Goal: Transaction & Acquisition: Subscribe to service/newsletter

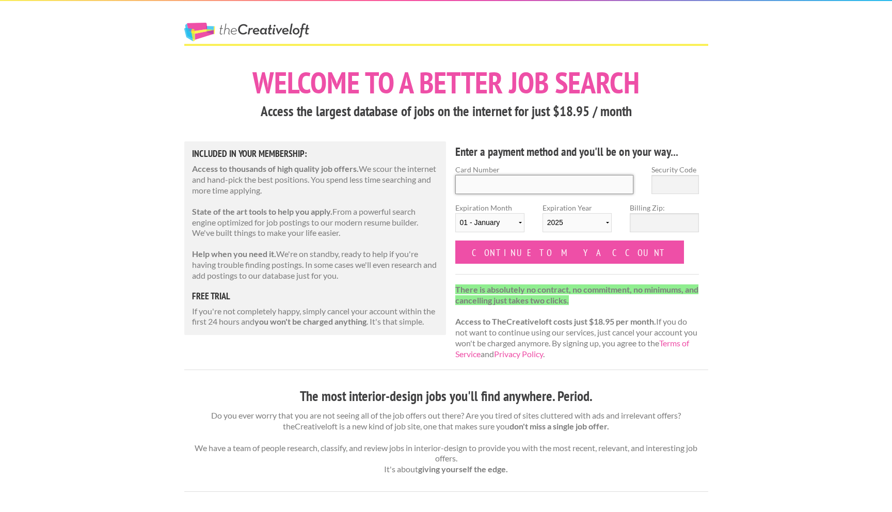
click at [543, 187] on input "Card Number" at bounding box center [544, 184] width 179 height 19
click at [316, 287] on div "Included in Your Membership: Access to thousands of high quality job offers. We…" at bounding box center [315, 238] width 262 height 194
click at [412, 159] on div "Included in Your Membership: Access to thousands of high quality job offers. We…" at bounding box center [315, 238] width 262 height 194
click at [448, 106] on h3 "Access the largest database of jobs on the internet for just $18.95 / month" at bounding box center [446, 112] width 524 height 20
click at [429, 322] on p "If you're not completely happy, simply cancel your account within the first 24 …" at bounding box center [315, 317] width 247 height 22
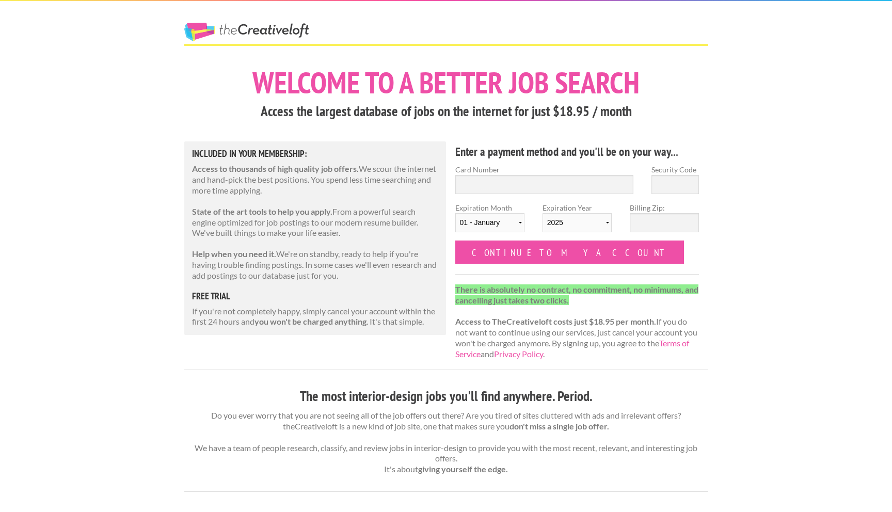
click at [553, 309] on p "There is absolutely no contract, no commitment, no minimums, and cancelling jus…" at bounding box center [577, 321] width 244 height 75
